Goal: Task Accomplishment & Management: Complete application form

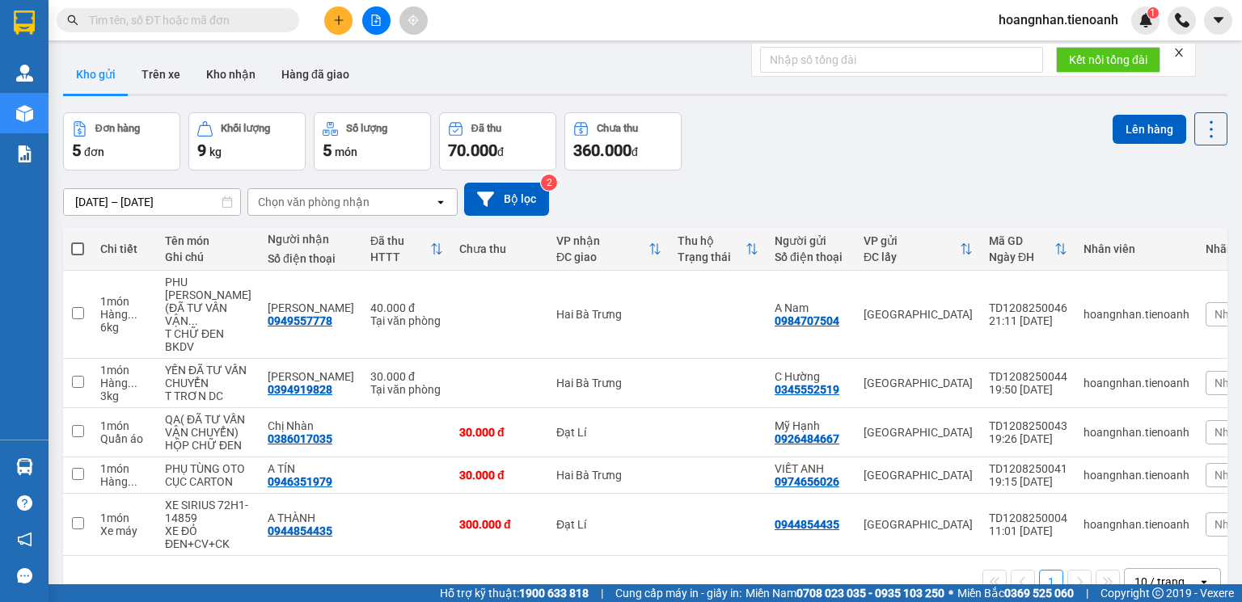
click at [239, 23] on input "text" at bounding box center [184, 20] width 191 height 18
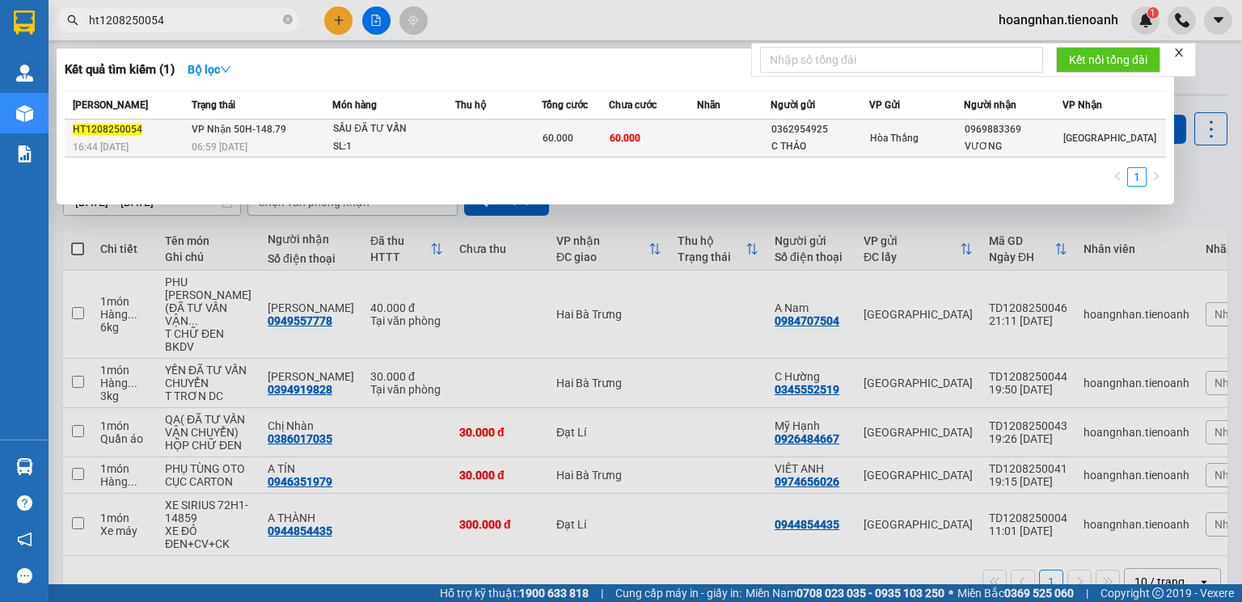
type input "ht1208250054"
click at [404, 150] on div "SL: 1" at bounding box center [393, 147] width 121 height 18
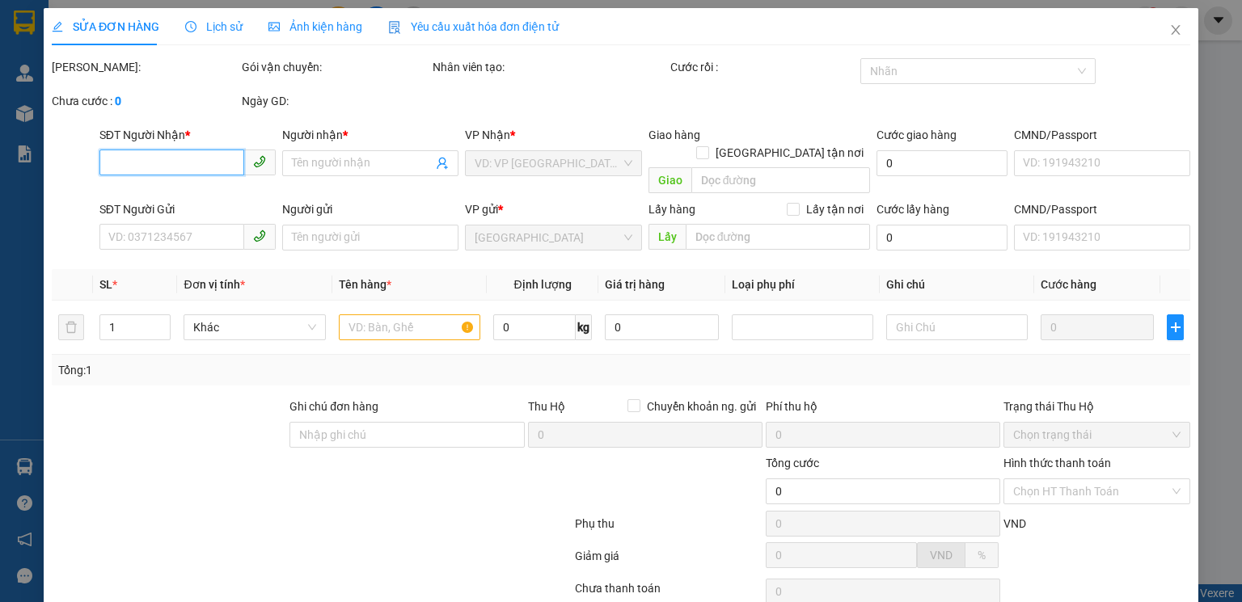
type input "0969883369"
type input "VƯƠNG"
type input "0362954925"
type input "C THẢO"
type input "241472768"
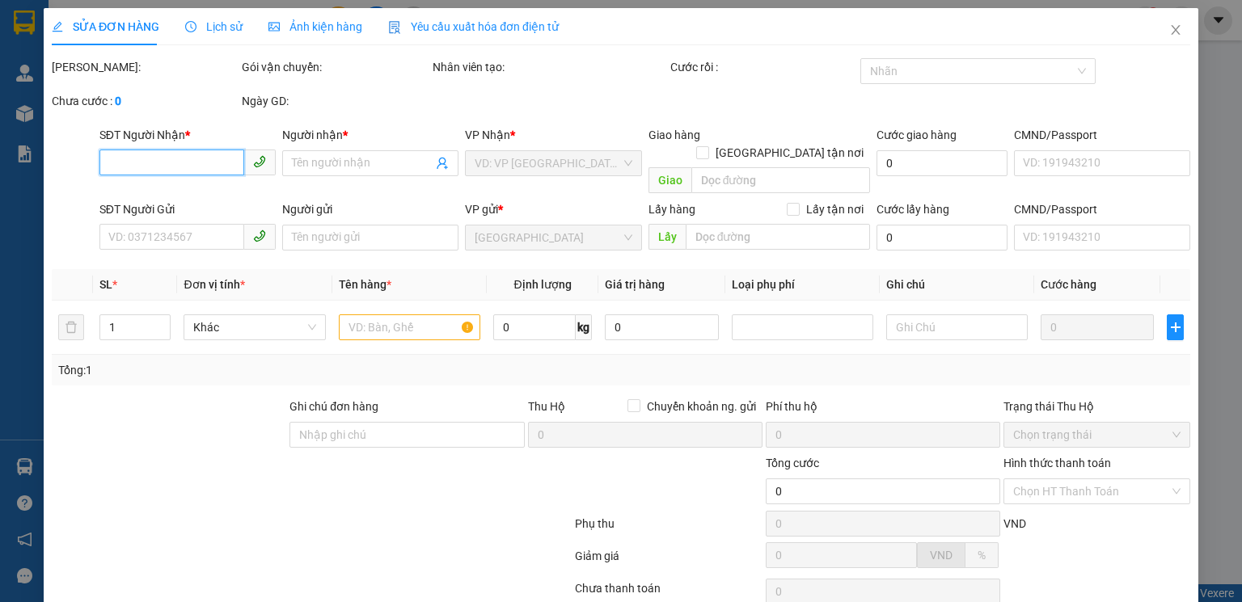
type input "60.000"
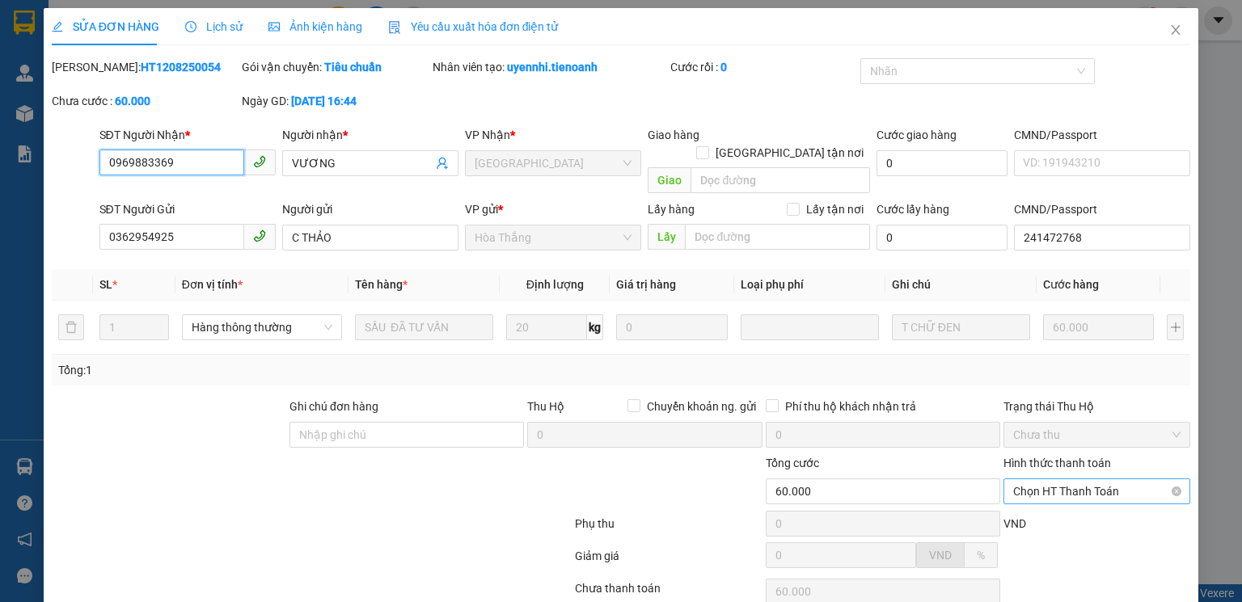
click at [1088, 480] on span "Chọn HT Thanh Toán" at bounding box center [1096, 492] width 167 height 24
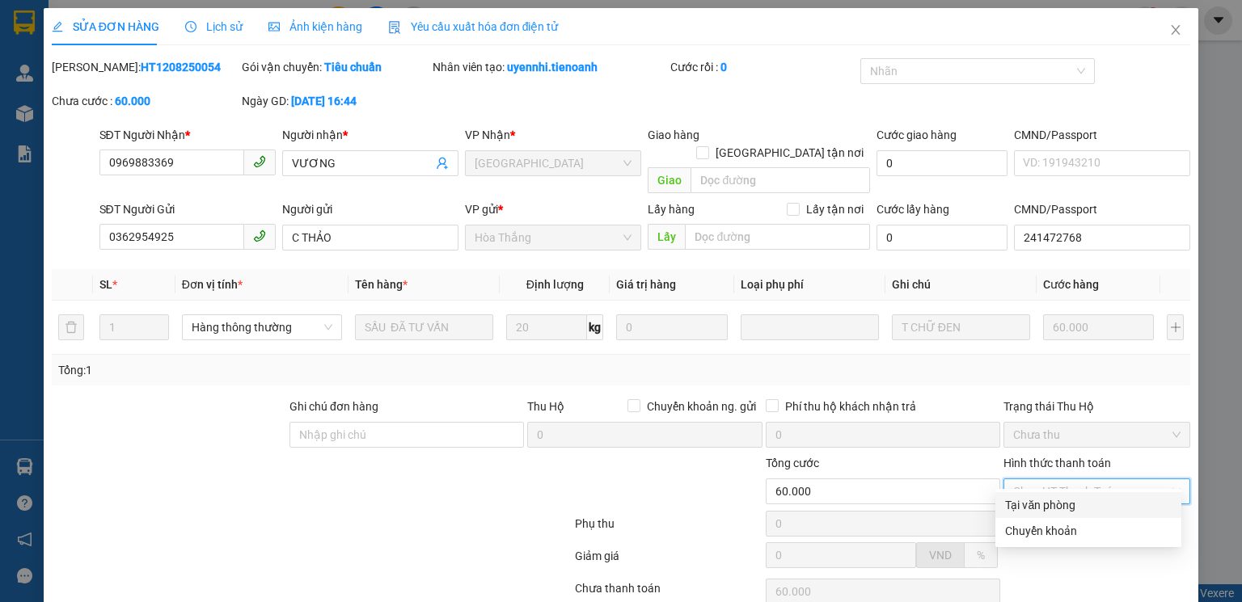
click at [1066, 510] on div "Tại văn phòng" at bounding box center [1088, 506] width 167 height 18
type input "0"
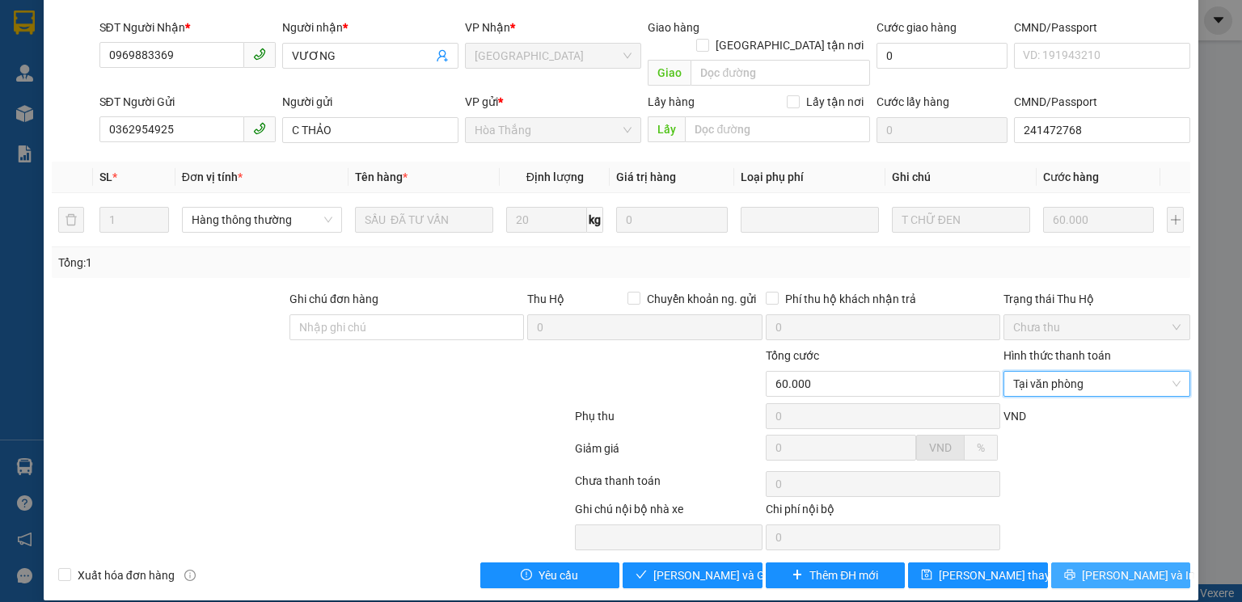
click at [1113, 567] on span "[PERSON_NAME] và In" at bounding box center [1138, 576] width 113 height 18
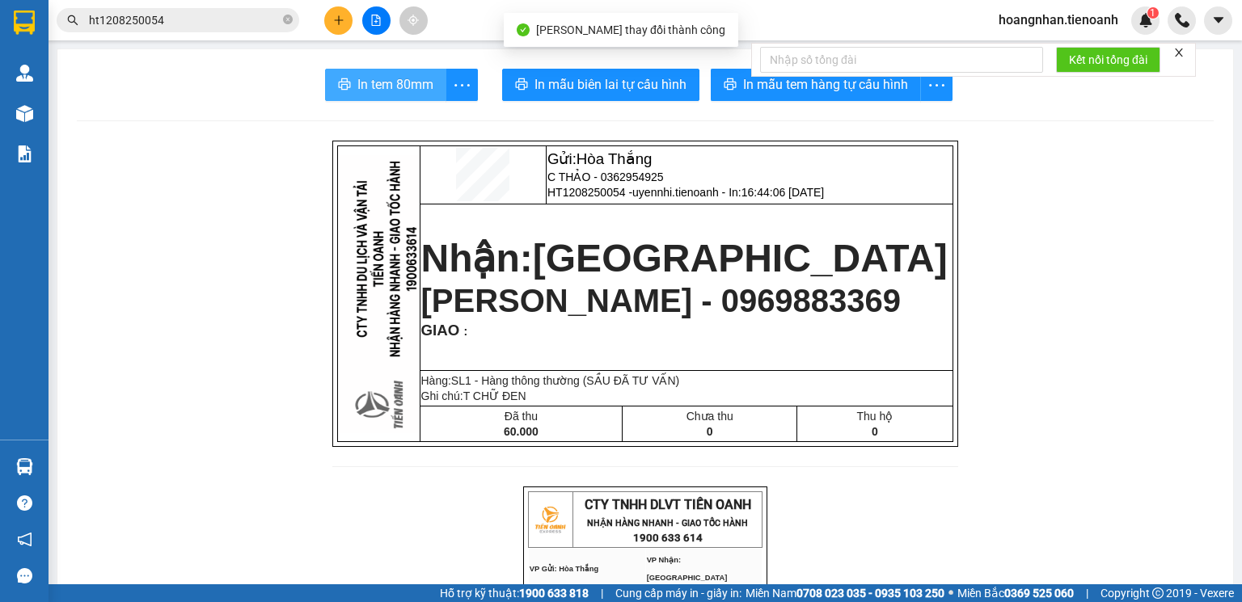
click at [390, 92] on span "In tem 80mm" at bounding box center [395, 84] width 76 height 20
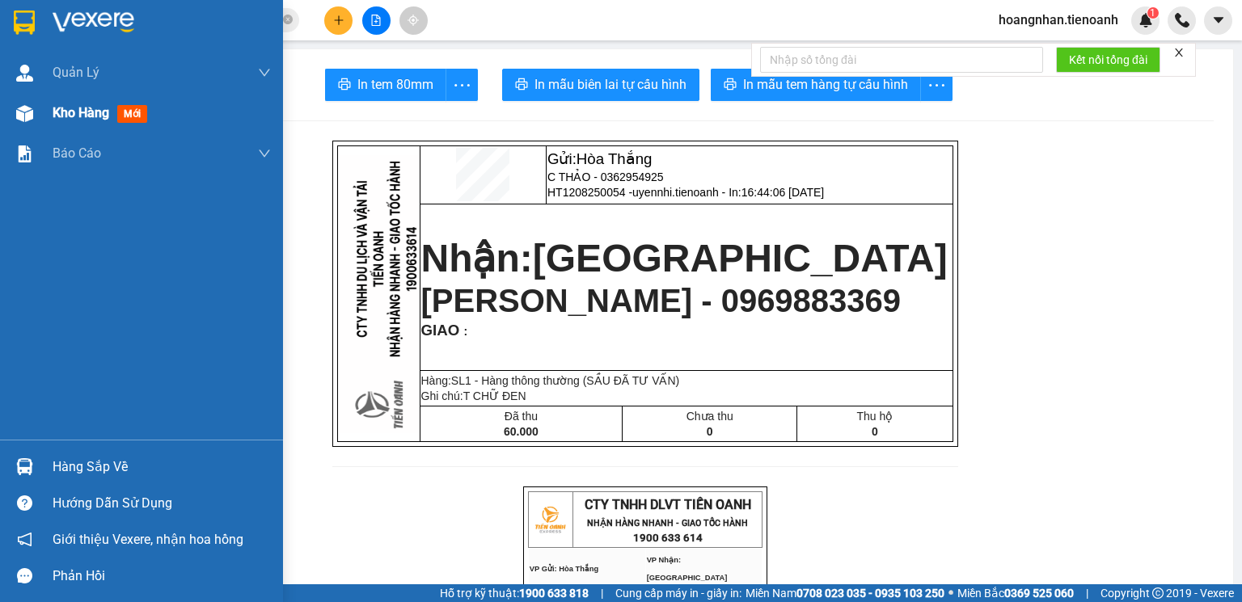
click at [34, 116] on div at bounding box center [25, 113] width 28 height 28
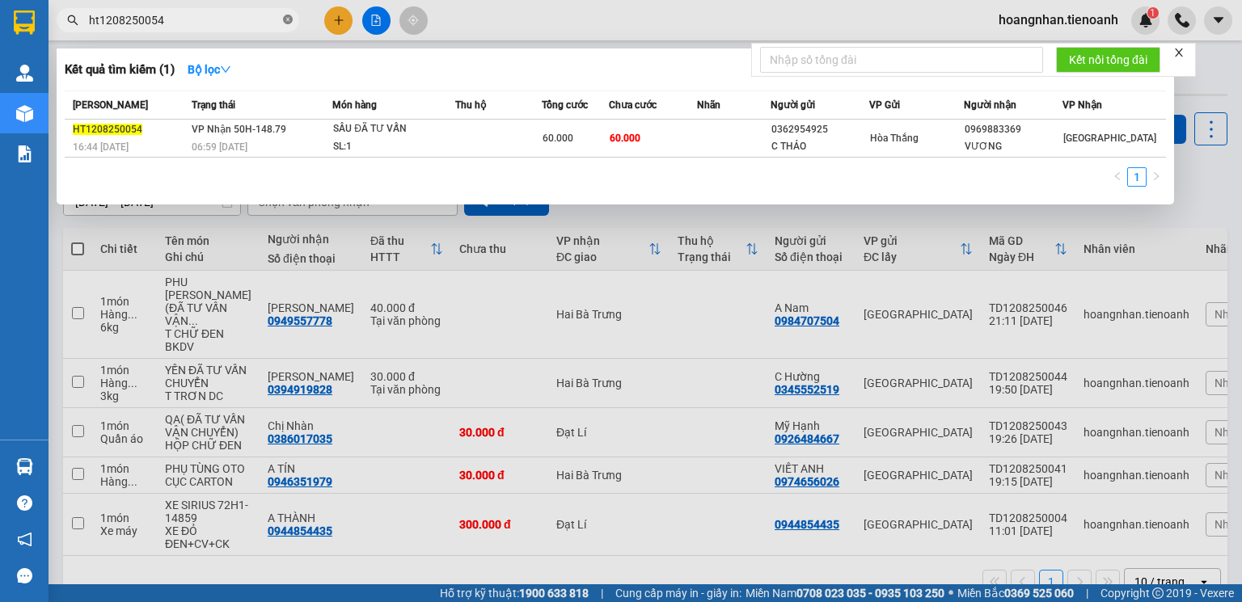
click at [285, 21] on icon "close-circle" at bounding box center [288, 20] width 10 height 10
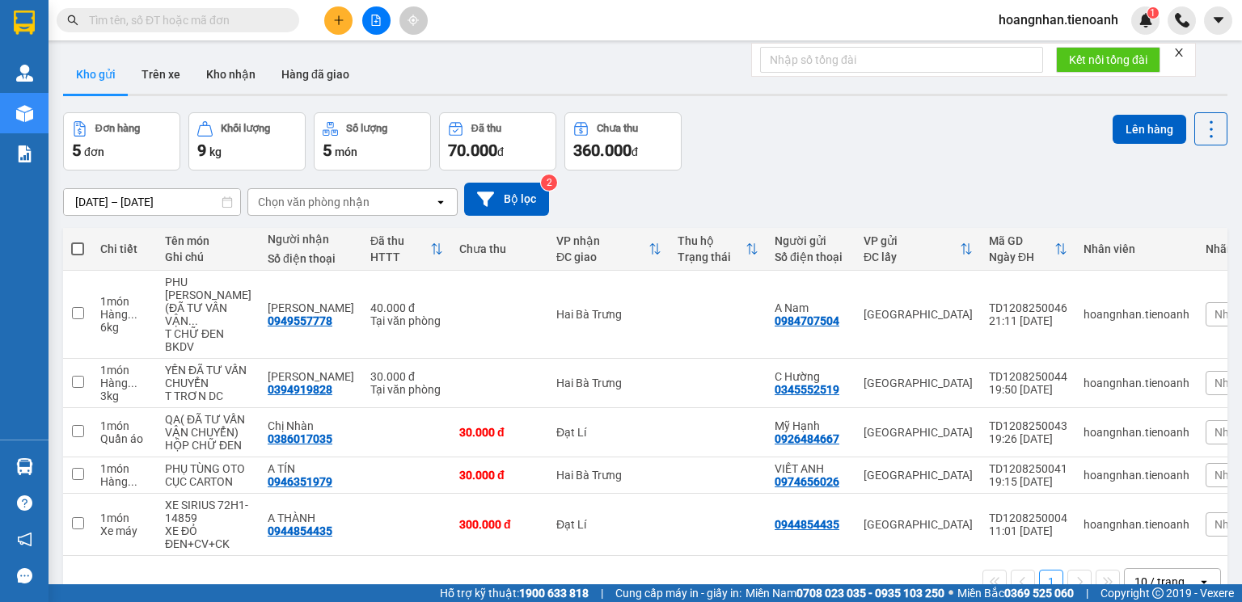
click at [160, 18] on input "text" at bounding box center [184, 20] width 191 height 18
